Goal: Task Accomplishment & Management: Manage account settings

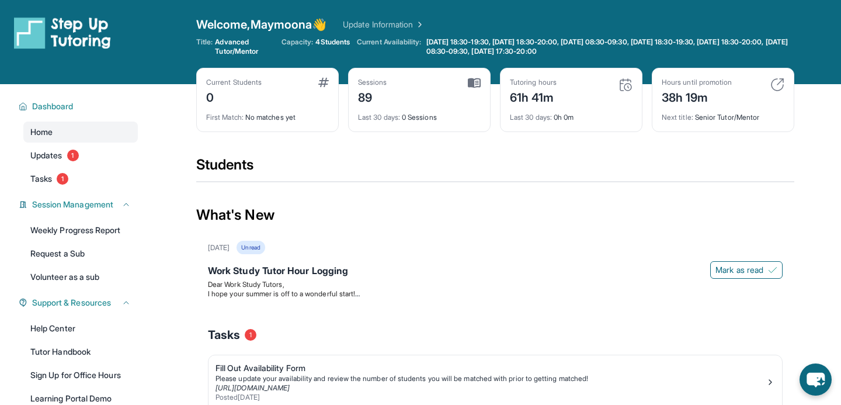
click at [763, 86] on div "Hours until promotion 38h 19m" at bounding box center [723, 92] width 123 height 28
click at [776, 86] on img at bounding box center [777, 85] width 14 height 14
click at [701, 95] on div "38h 19m" at bounding box center [697, 96] width 70 height 19
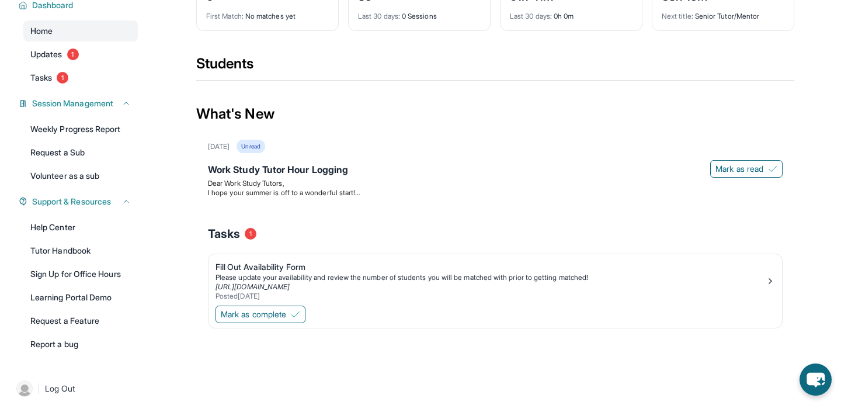
scroll to position [109, 0]
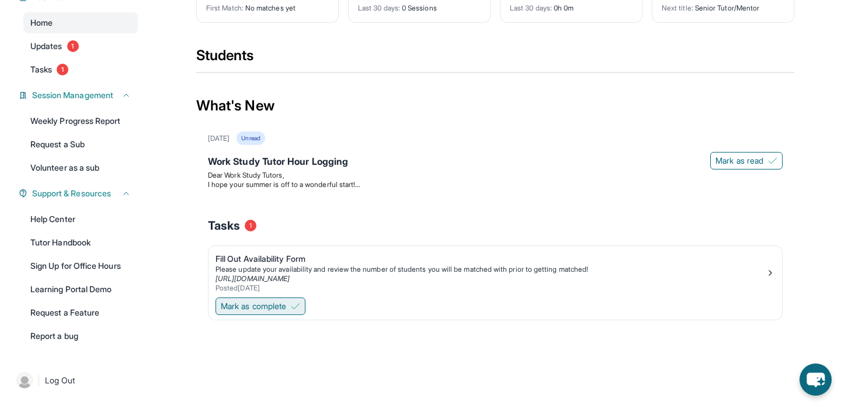
click at [286, 307] on span "Mark as complete" at bounding box center [253, 306] width 65 height 12
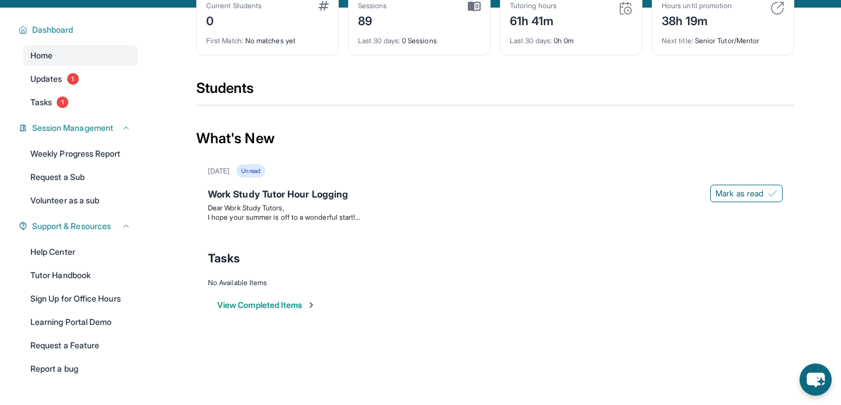
scroll to position [75, 0]
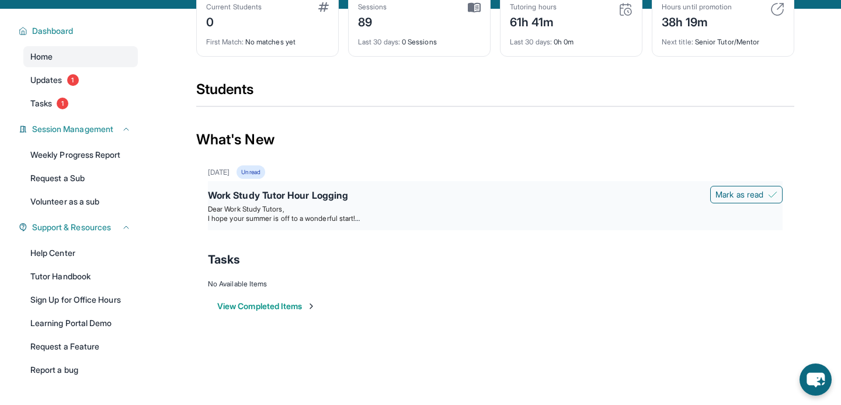
click at [360, 219] on span "I hope your summer is off to a wonderful start!" at bounding box center [284, 218] width 152 height 9
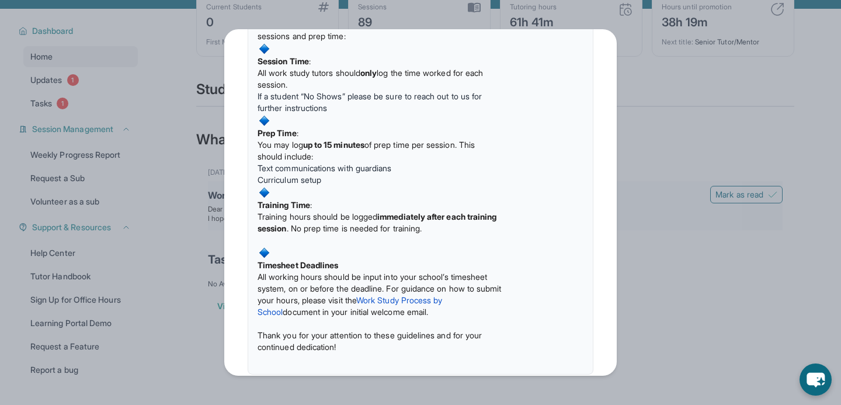
scroll to position [155, 0]
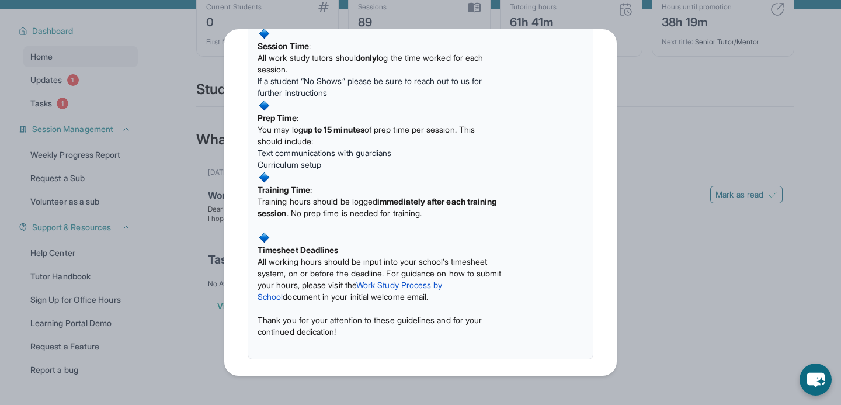
click at [645, 127] on div "Updates [DATE] Work Study Tutor Hour Logging Dear Work Study Tutors, I hope you…" at bounding box center [420, 202] width 841 height 405
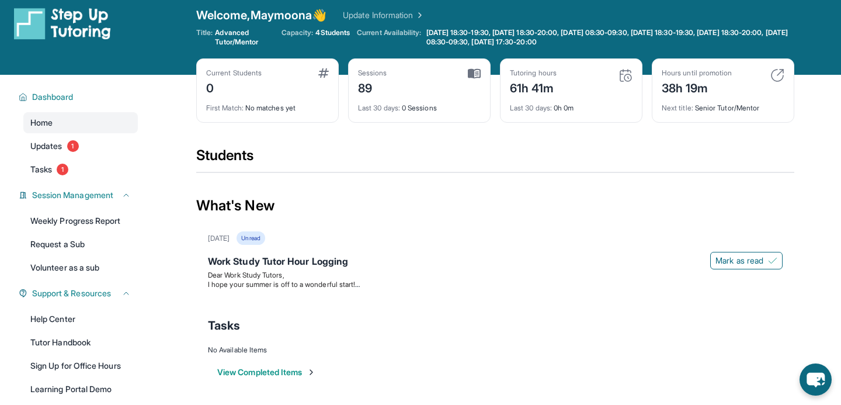
scroll to position [7, 0]
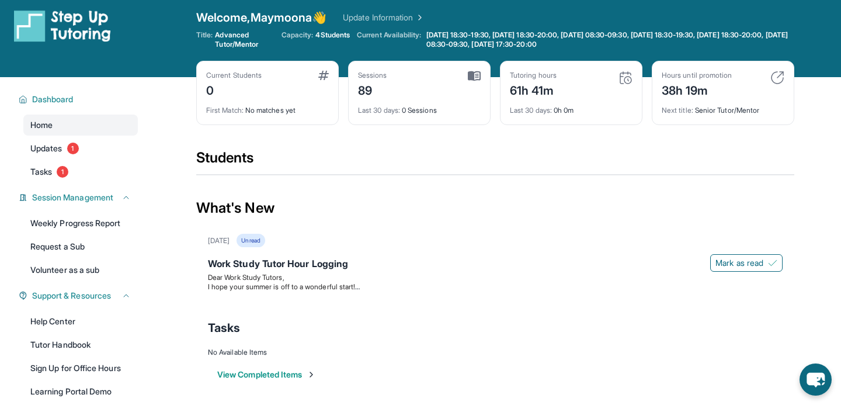
click at [757, 77] on div "Hours until promotion 38h 19m" at bounding box center [723, 85] width 123 height 28
click at [776, 77] on img at bounding box center [777, 78] width 14 height 14
click at [721, 89] on div "38h 19m" at bounding box center [697, 89] width 70 height 19
click at [696, 116] on div "Hours until promotion 38h 19m Next title : Senior Tutor/Mentor" at bounding box center [723, 93] width 143 height 64
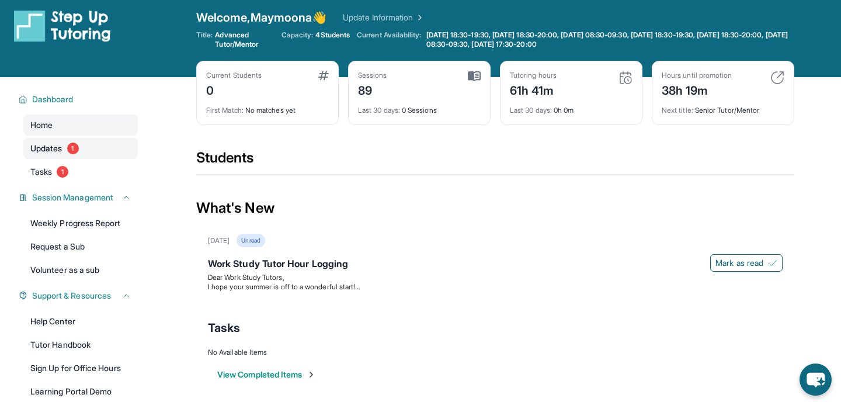
click at [89, 151] on link "Updates 1" at bounding box center [80, 148] width 114 height 21
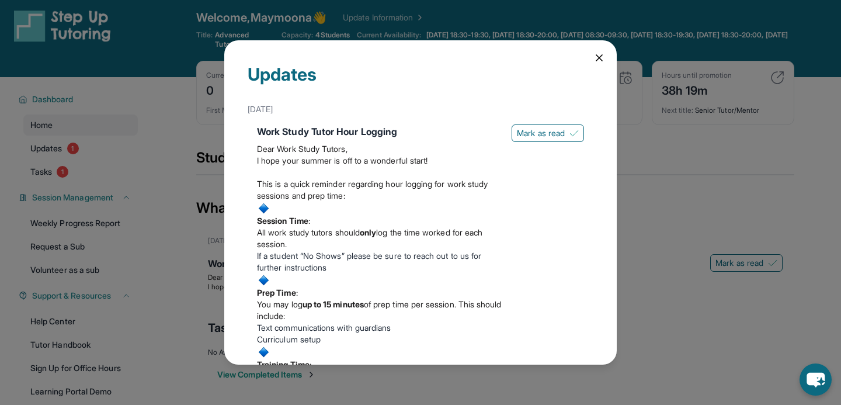
click at [603, 54] on icon at bounding box center [599, 58] width 12 height 12
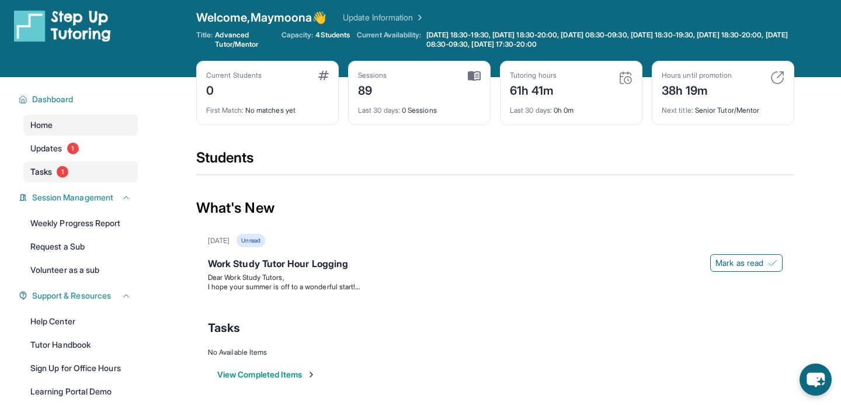
click at [106, 165] on link "Tasks 1" at bounding box center [80, 171] width 114 height 21
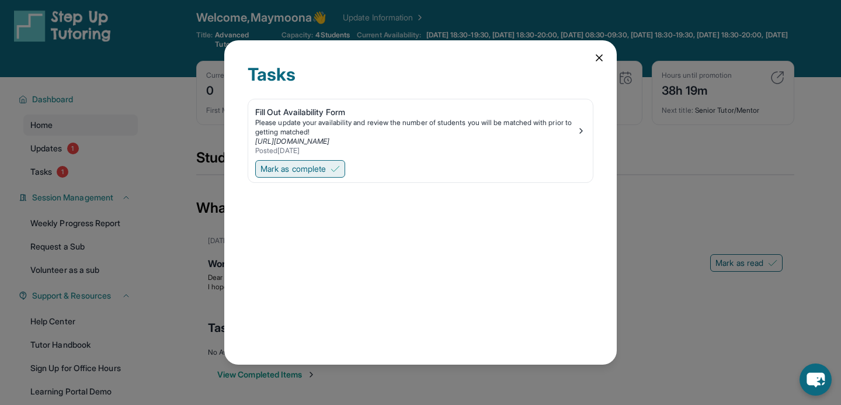
click at [329, 174] on button "Mark as complete" at bounding box center [300, 169] width 90 height 18
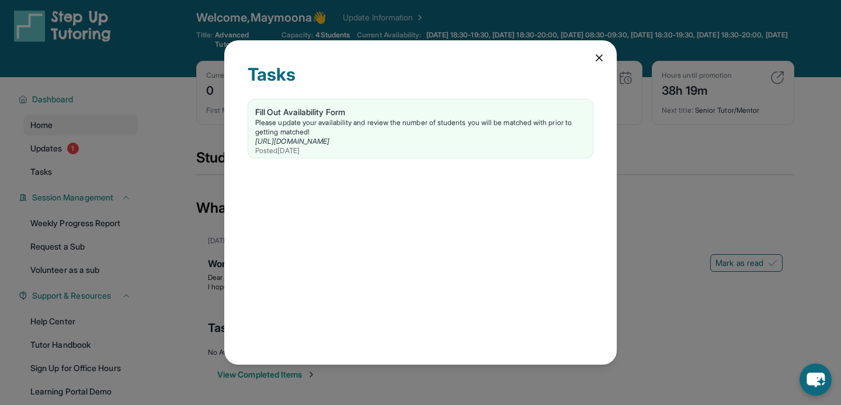
click at [597, 59] on icon at bounding box center [599, 58] width 6 height 6
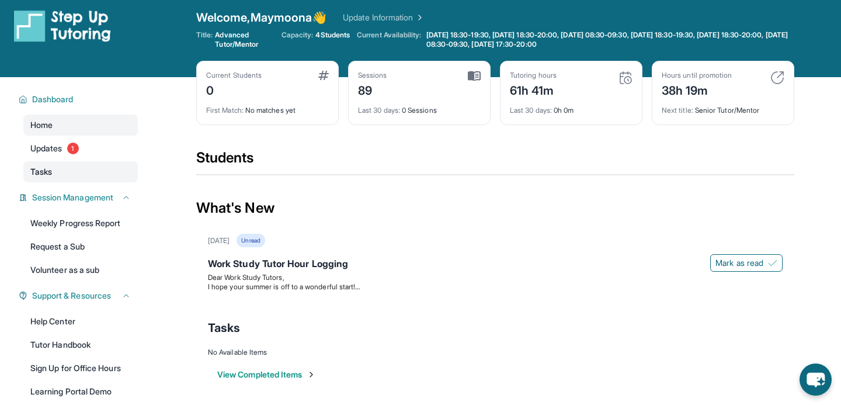
click at [114, 168] on link "Tasks" at bounding box center [80, 171] width 114 height 21
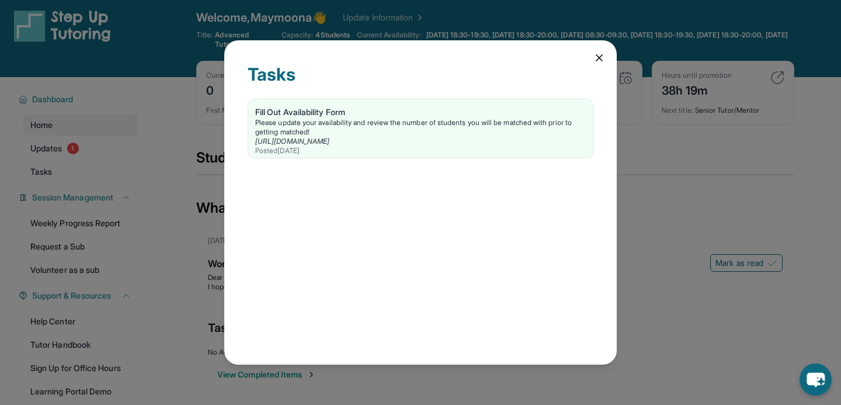
click at [606, 55] on div "Tasks Fill Out Availability Form Please update your availability and review the…" at bounding box center [420, 202] width 392 height 324
click at [597, 58] on icon at bounding box center [599, 58] width 12 height 12
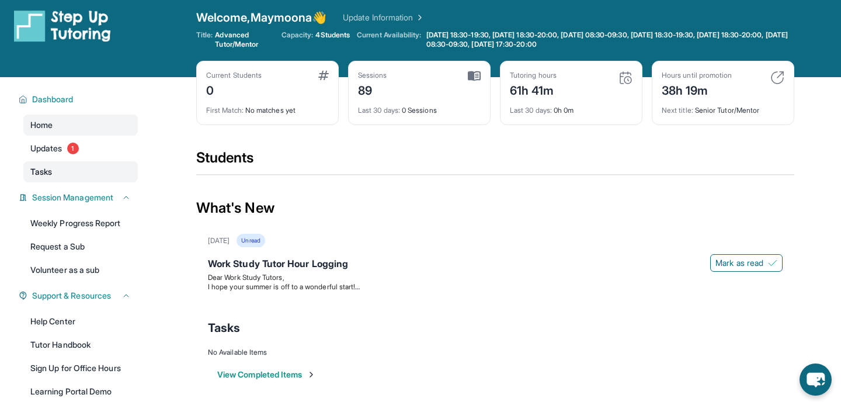
click at [108, 178] on link "Tasks" at bounding box center [80, 171] width 114 height 21
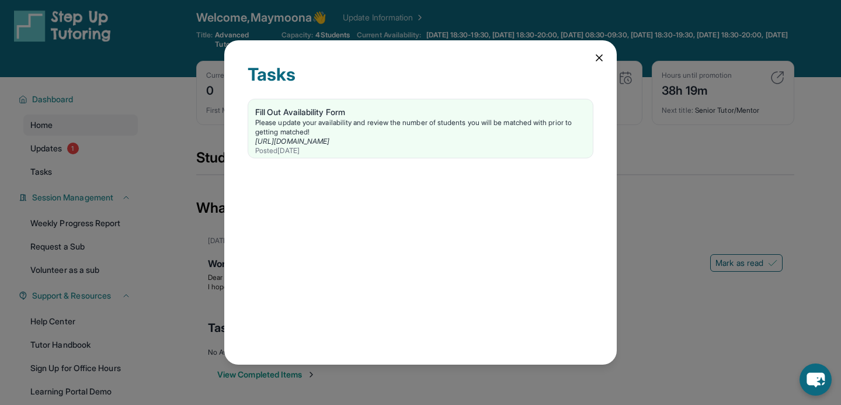
click at [600, 59] on icon at bounding box center [599, 58] width 6 height 6
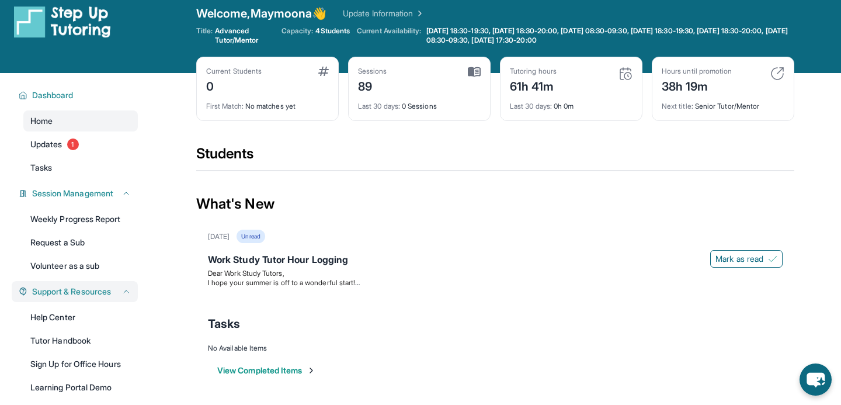
scroll to position [0, 0]
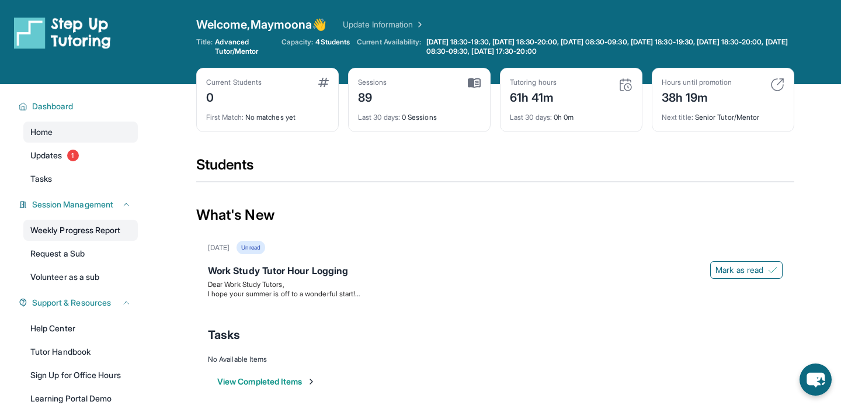
click at [105, 230] on link "Weekly Progress Report" at bounding box center [80, 230] width 114 height 21
click at [539, 108] on div "Last 30 days : 0h 0m" at bounding box center [571, 114] width 123 height 16
click at [475, 88] on div "Sessions 89" at bounding box center [419, 92] width 123 height 28
click at [467, 83] on div "Sessions 89" at bounding box center [419, 92] width 123 height 28
click at [780, 83] on img at bounding box center [777, 85] width 14 height 14
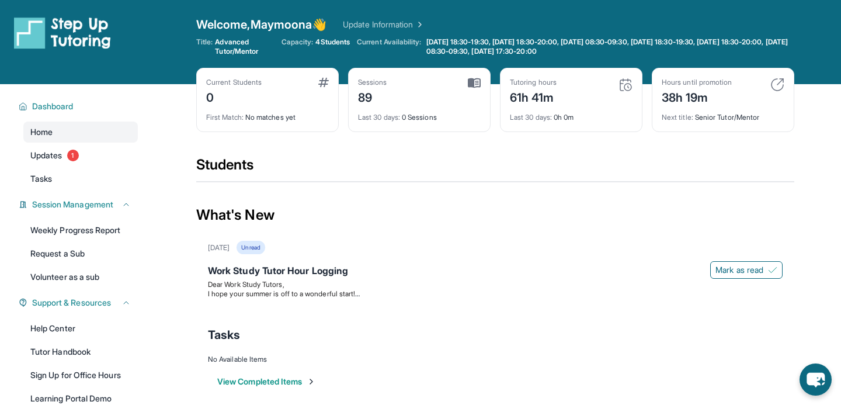
click at [294, 14] on div "Open sidebar Welcome, Maymoona 👋 Update Information Title: Advanced Tutor/Mento…" at bounding box center [420, 42] width 841 height 84
